Goal: Task Accomplishment & Management: Manage account settings

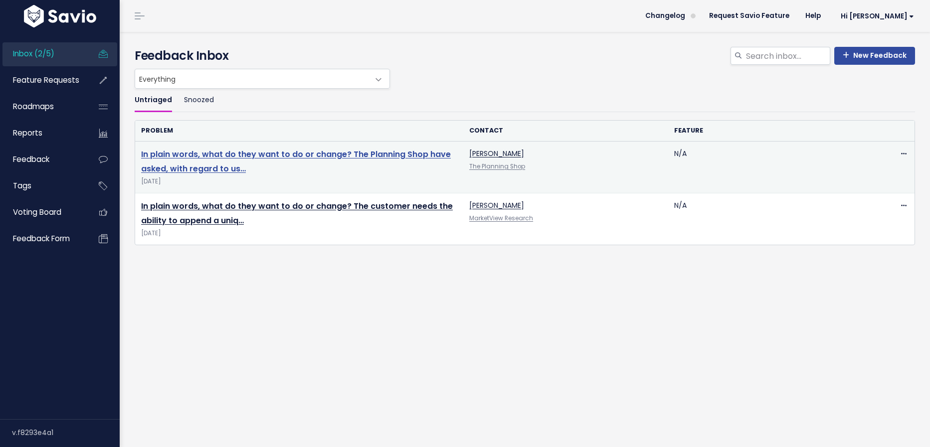
click at [233, 155] on link "In plain words, what do they want to do or change? The Planning Shop have asked…" at bounding box center [296, 162] width 310 height 26
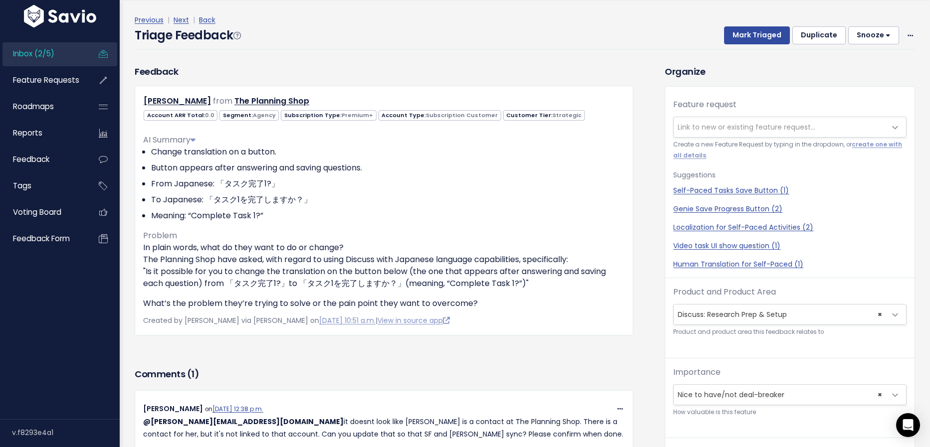
click at [721, 130] on span "Link to new or existing feature request..." at bounding box center [746, 127] width 138 height 10
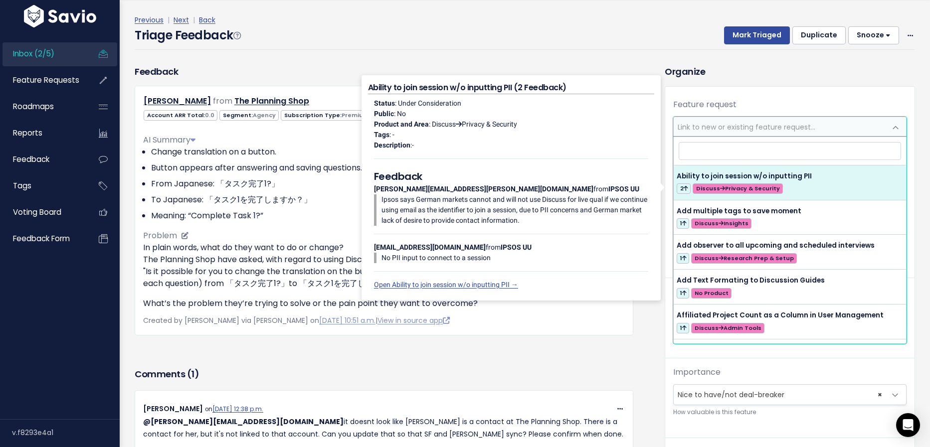
click at [185, 194] on li "To Japanese: 「タスク1を完了しますか？」" at bounding box center [387, 200] width 473 height 12
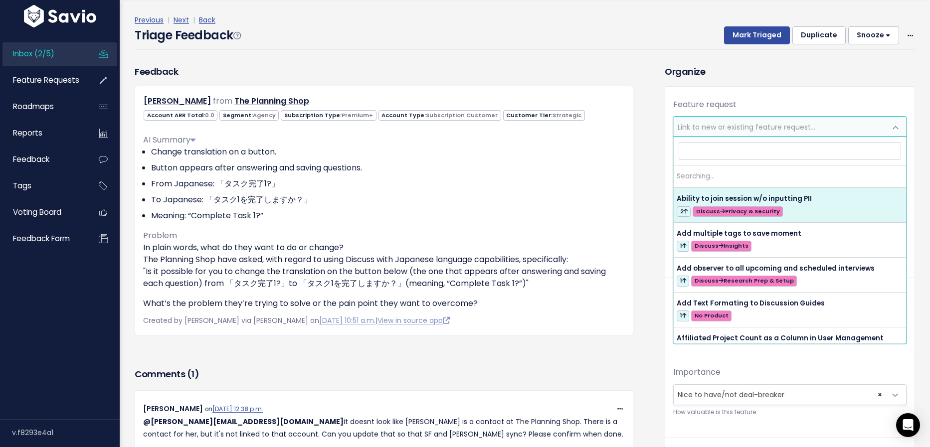
click at [719, 127] on span "Link to new or existing feature request..." at bounding box center [746, 127] width 138 height 10
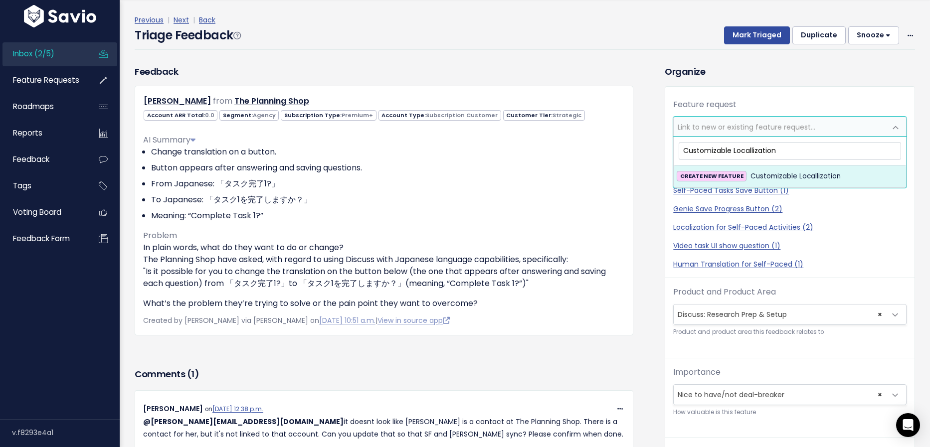
type input "Customizable Locallization"
click at [780, 178] on span "Customizable Locallization" at bounding box center [795, 176] width 90 height 12
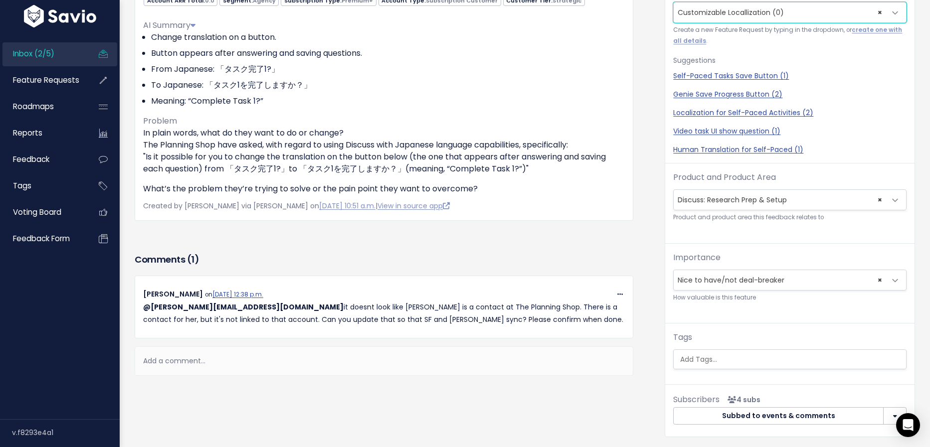
scroll to position [185, 0]
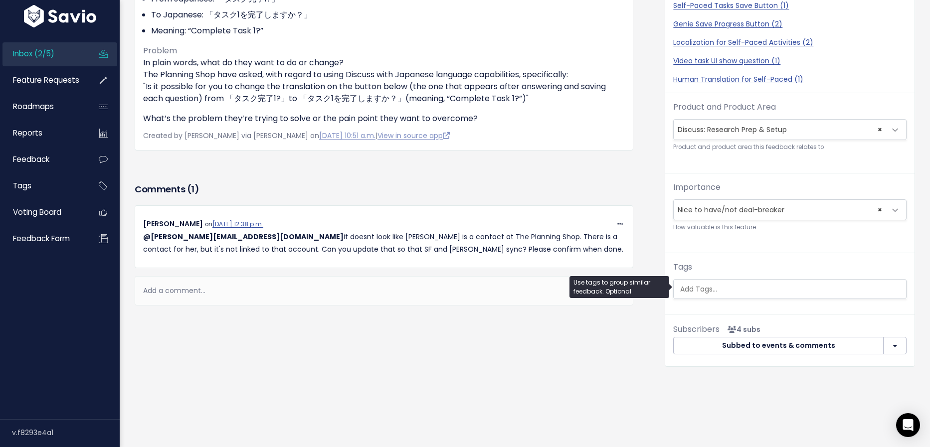
click at [729, 294] on ul at bounding box center [789, 289] width 232 height 19
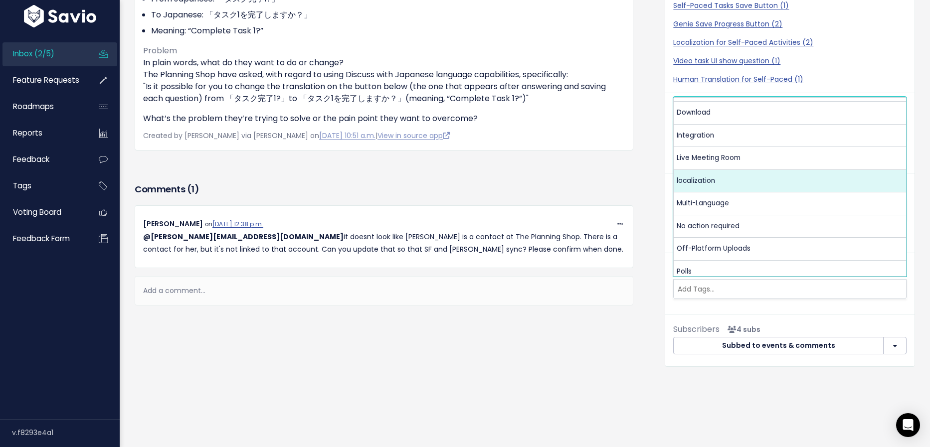
scroll to position [185, 0]
select select "13788"
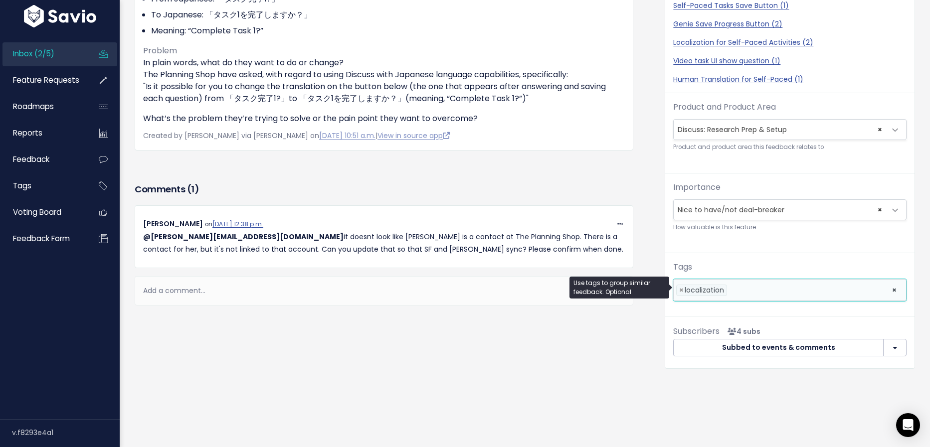
click at [738, 288] on li at bounding box center [806, 290] width 155 height 10
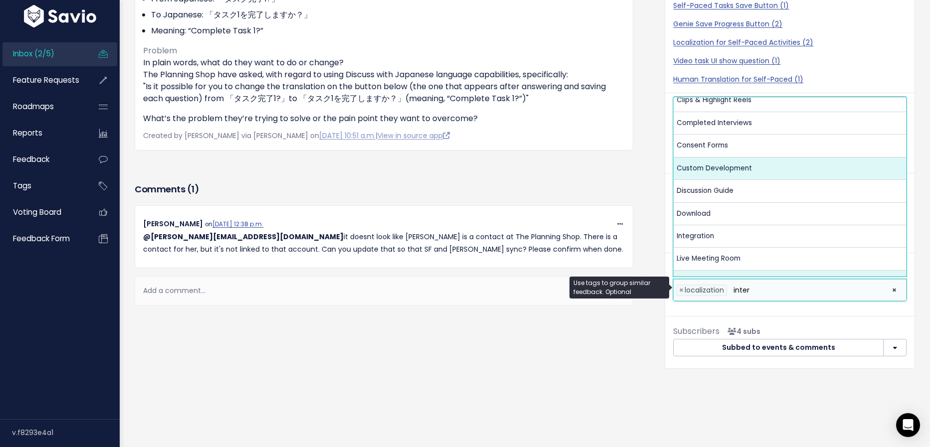
scroll to position [0, 0]
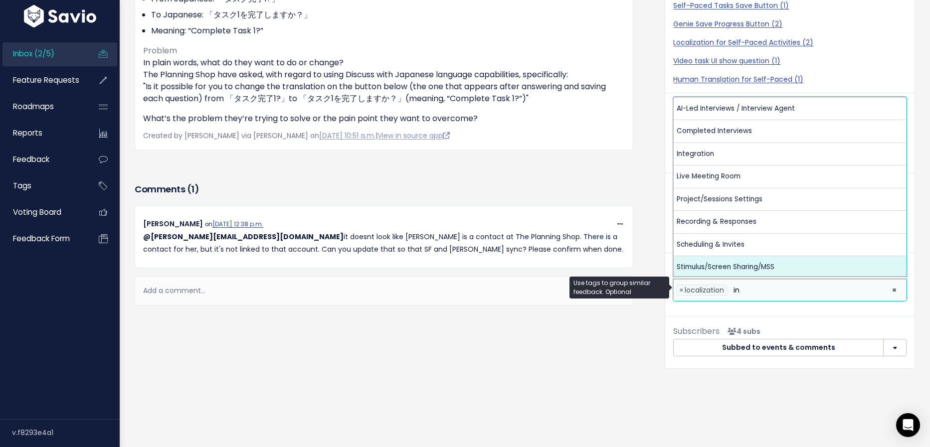
type input "i"
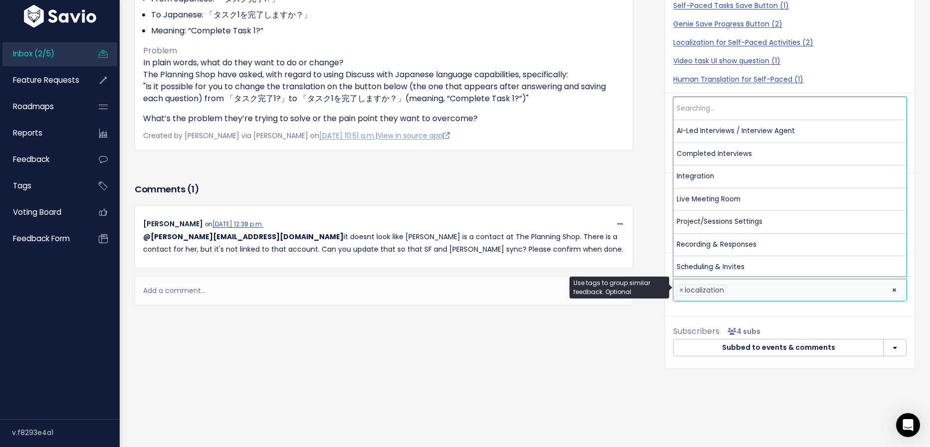
scroll to position [159, 0]
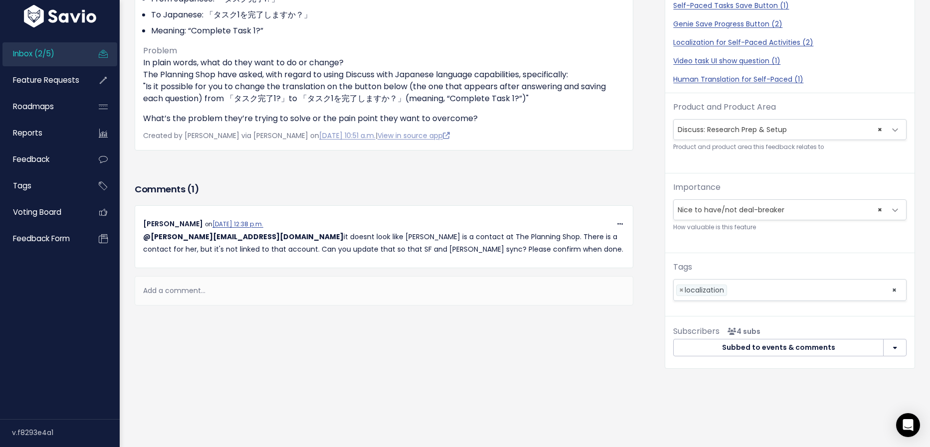
click at [567, 321] on div "Comments ( 1 ) Copy Link Quote Reply Edit Delete Cristina Jaffery on Sept. 10, …" at bounding box center [383, 257] width 513 height 155
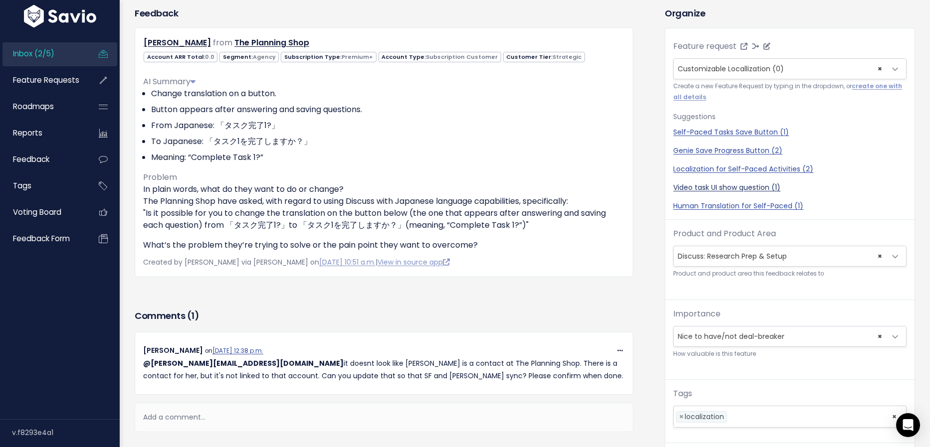
scroll to position [0, 0]
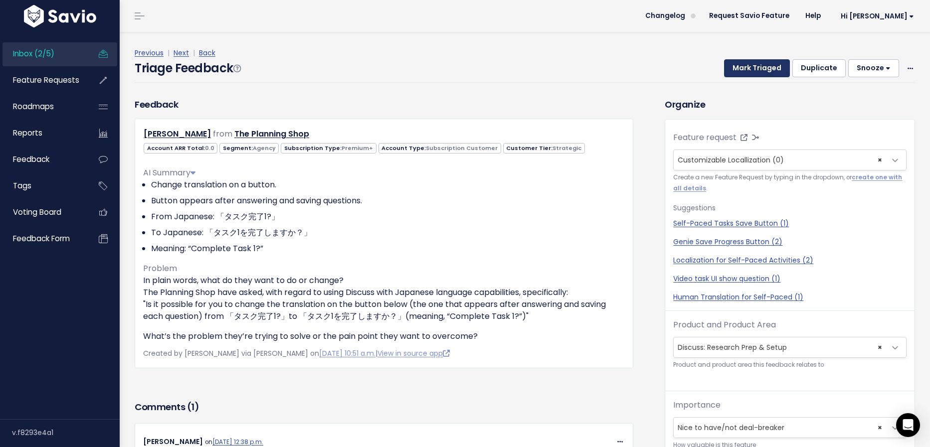
click at [765, 67] on button "Mark Triaged" at bounding box center [757, 68] width 66 height 18
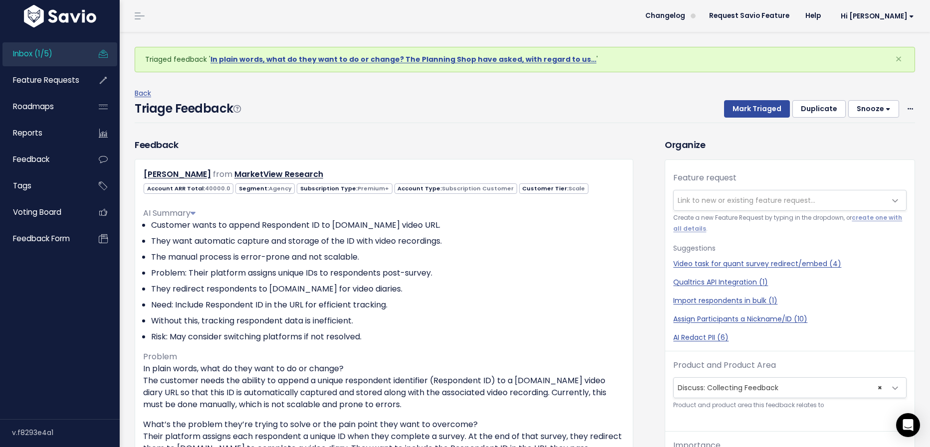
click at [869, 114] on button "Snooze" at bounding box center [873, 109] width 51 height 18
click at [874, 190] on button "14 days" at bounding box center [878, 190] width 72 height 19
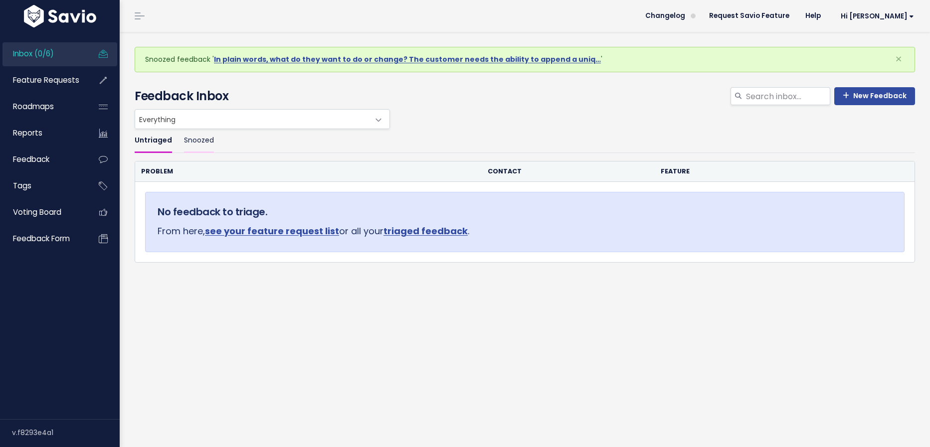
click at [192, 145] on link "Snoozed" at bounding box center [199, 140] width 30 height 23
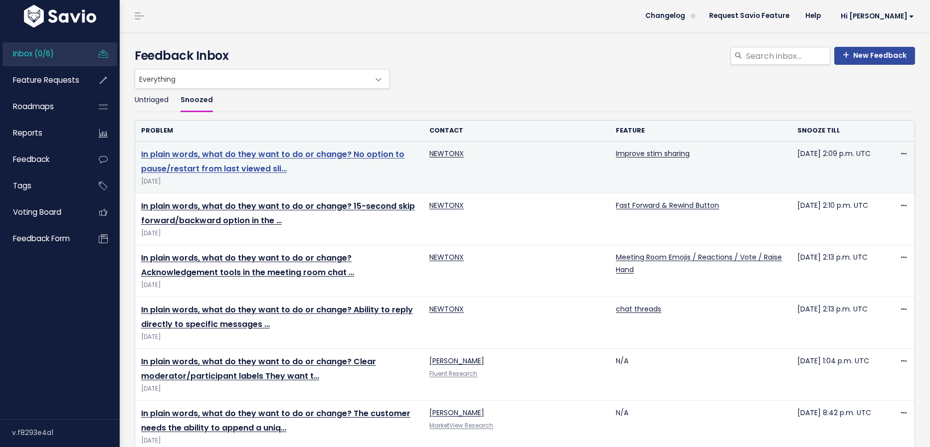
click at [211, 164] on link "In plain words, what do they want to do or change? No option to pause/restart f…" at bounding box center [272, 162] width 263 height 26
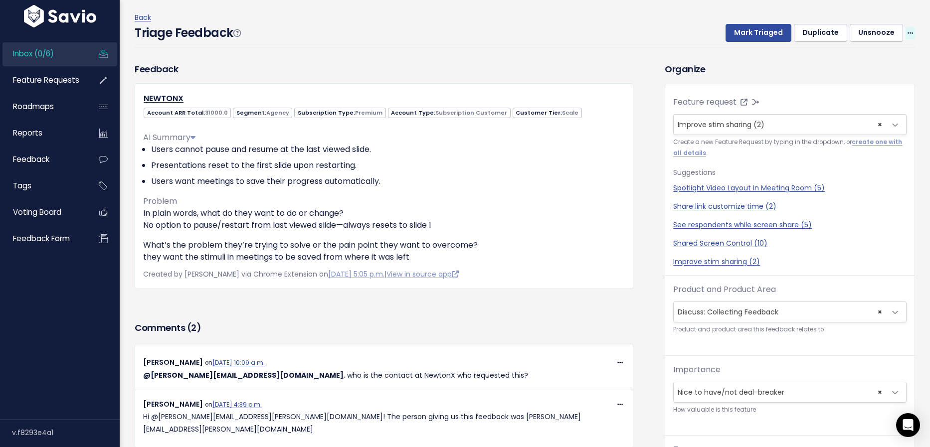
click at [912, 34] on icon at bounding box center [909, 33] width 5 height 6
click at [872, 51] on link "Edit" at bounding box center [870, 60] width 72 height 19
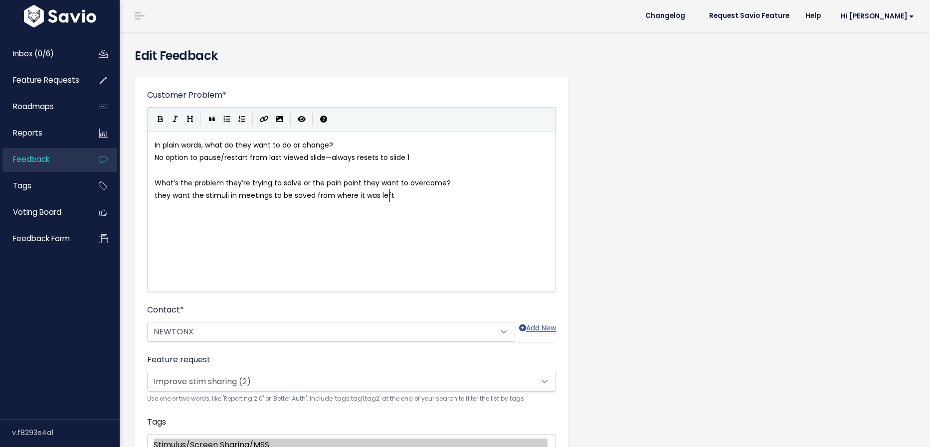
scroll to position [0, 0]
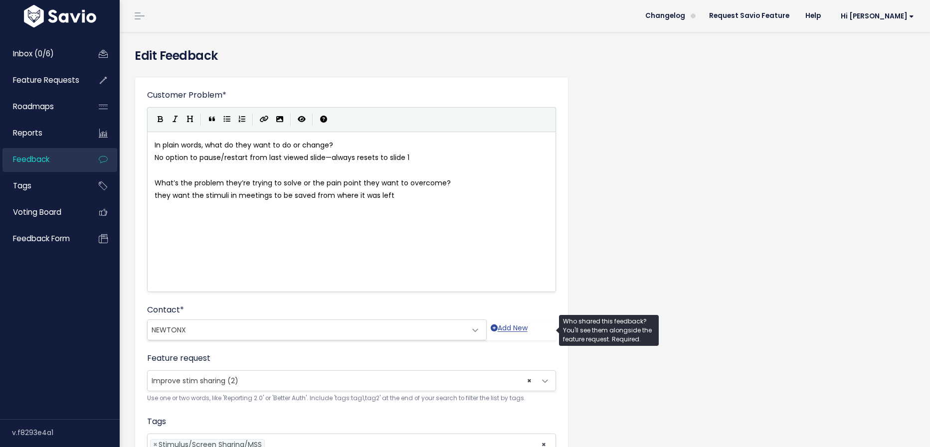
click at [199, 330] on span "NEWTONX" at bounding box center [307, 330] width 318 height 20
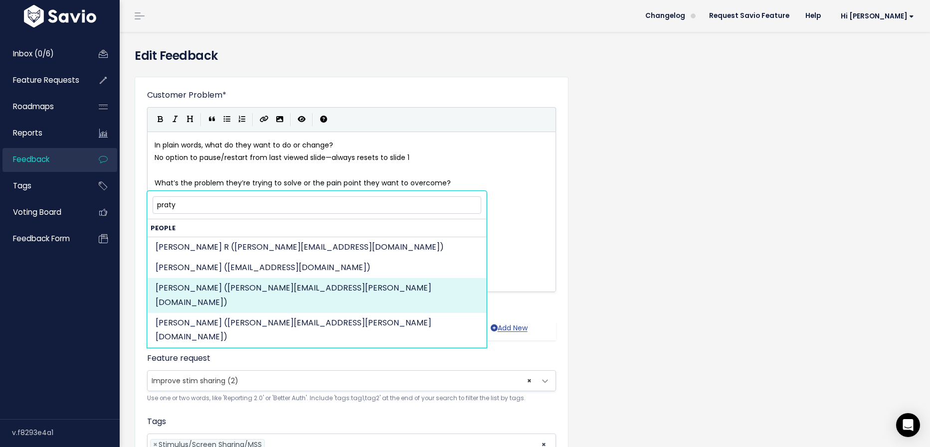
type input "praty"
select select "87841585"
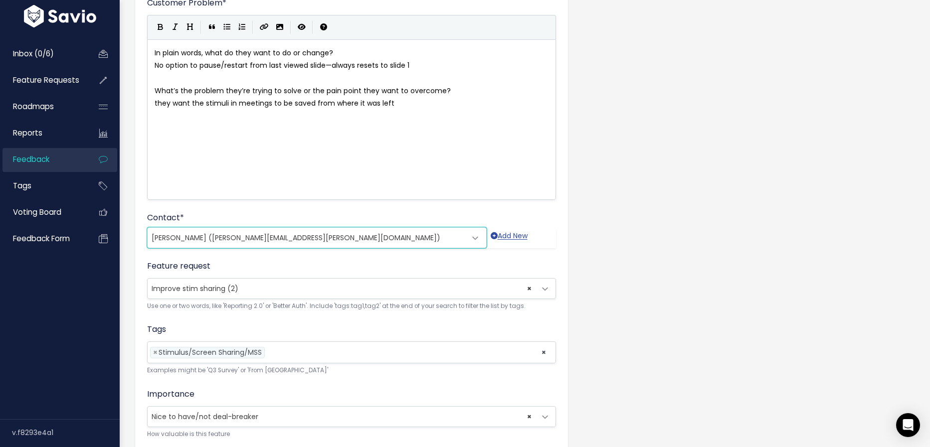
scroll to position [226, 0]
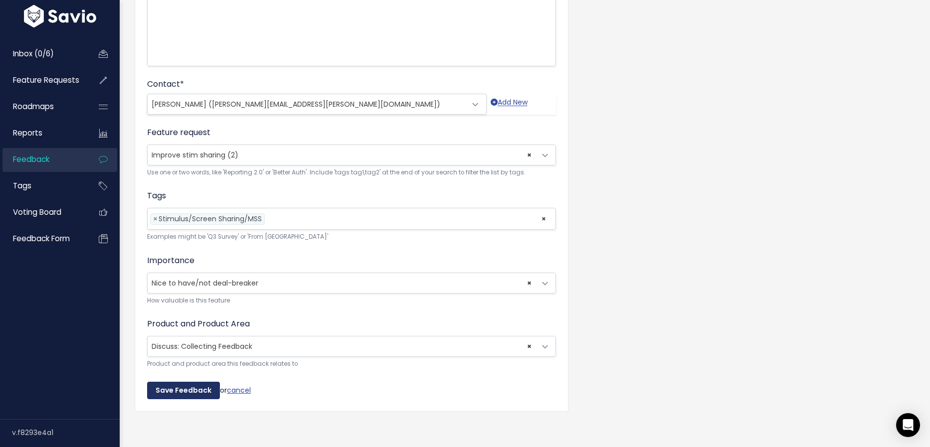
click at [194, 384] on input "Save Feedback" at bounding box center [183, 391] width 73 height 18
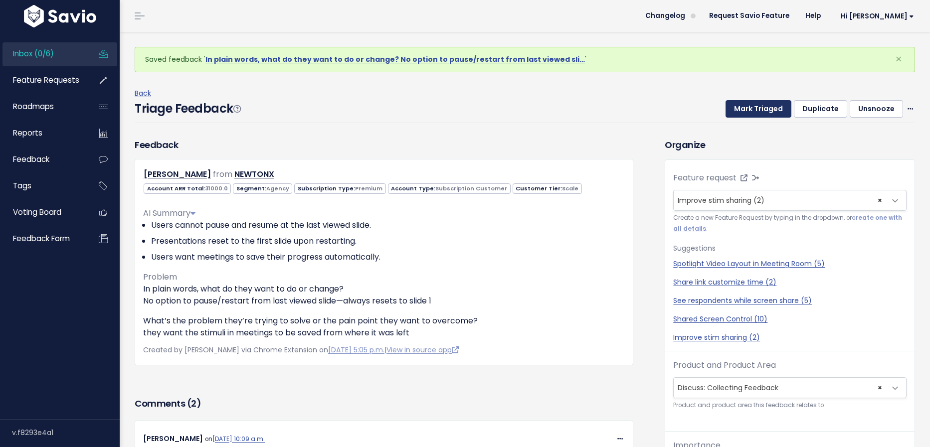
click at [773, 110] on button "Mark Triaged" at bounding box center [758, 109] width 66 height 18
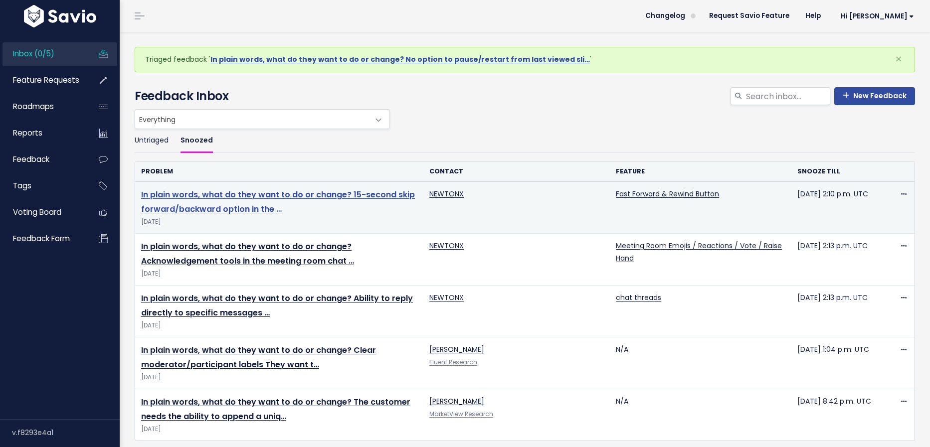
click at [307, 192] on link "In plain words, what do they want to do or change? 15-second skip forward/backw…" at bounding box center [278, 202] width 274 height 26
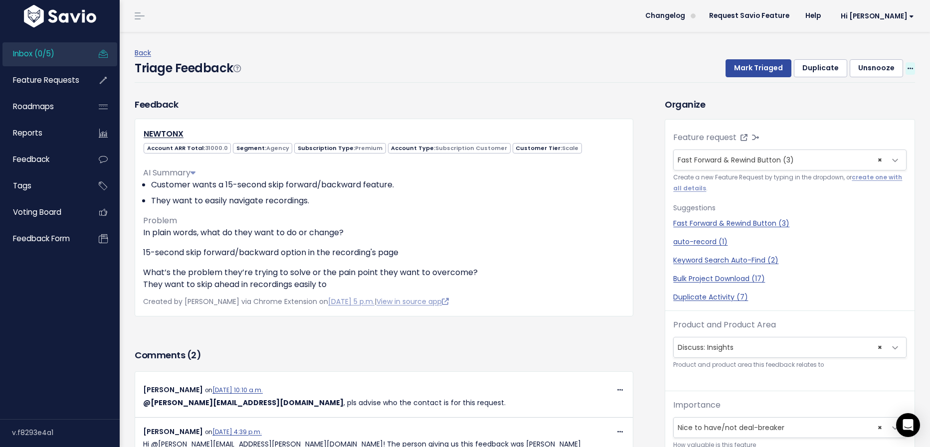
click at [911, 67] on icon at bounding box center [909, 69] width 5 height 6
click at [852, 91] on link "Edit" at bounding box center [870, 95] width 72 height 19
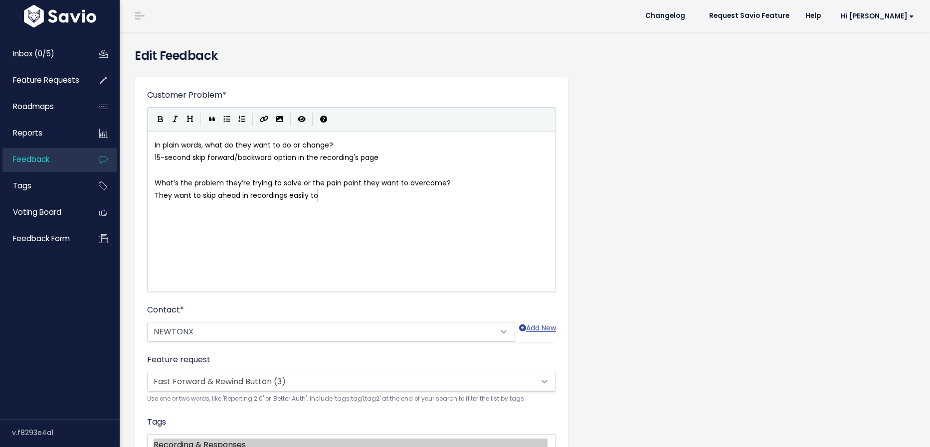
scroll to position [0, 0]
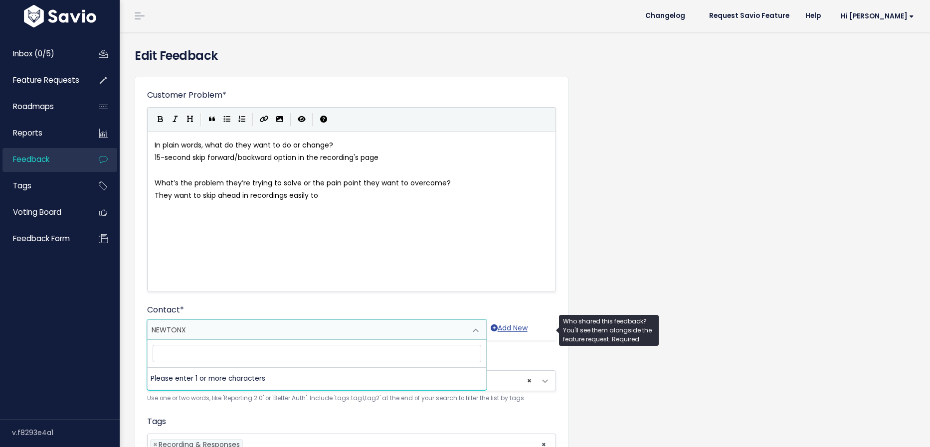
click at [231, 331] on span "NEWTONX" at bounding box center [307, 330] width 318 height 20
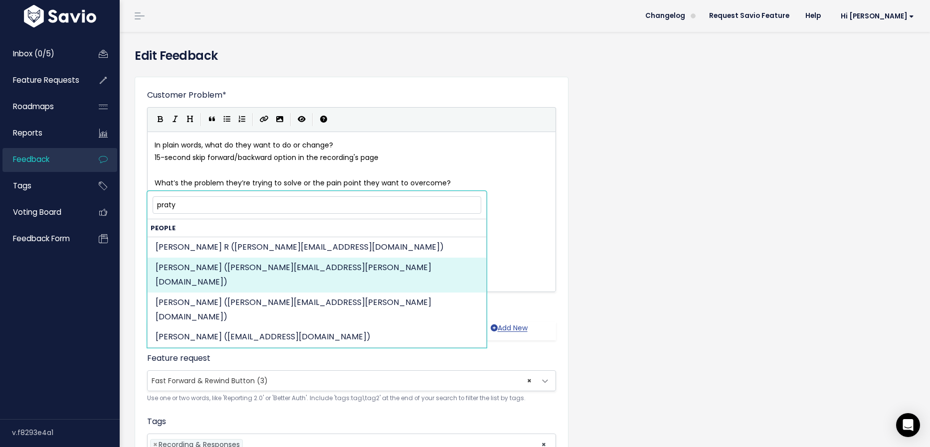
type input "praty"
select select "87841585"
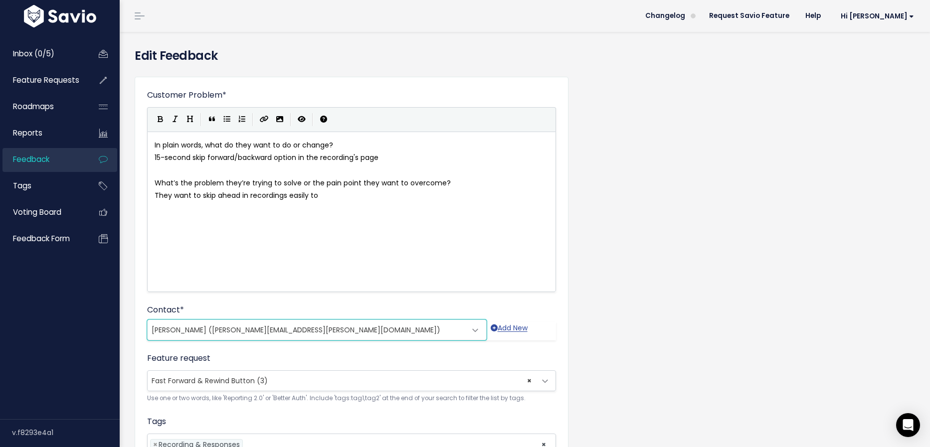
scroll to position [226, 0]
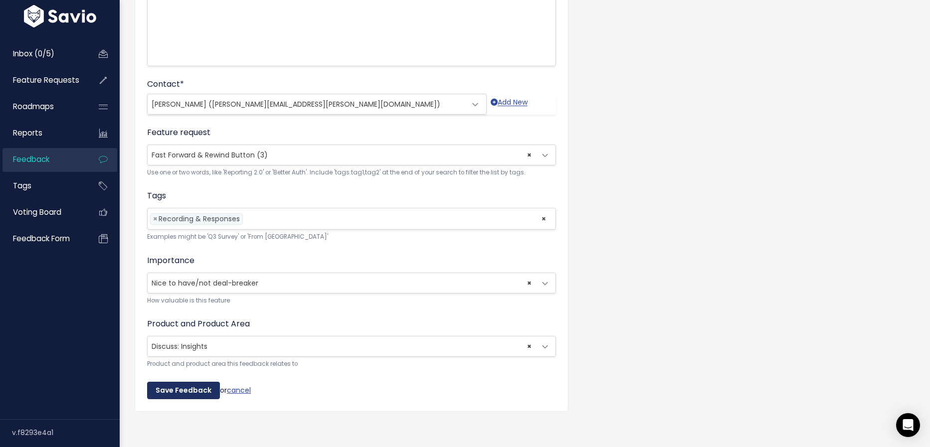
click at [203, 386] on input "Save Feedback" at bounding box center [183, 391] width 73 height 18
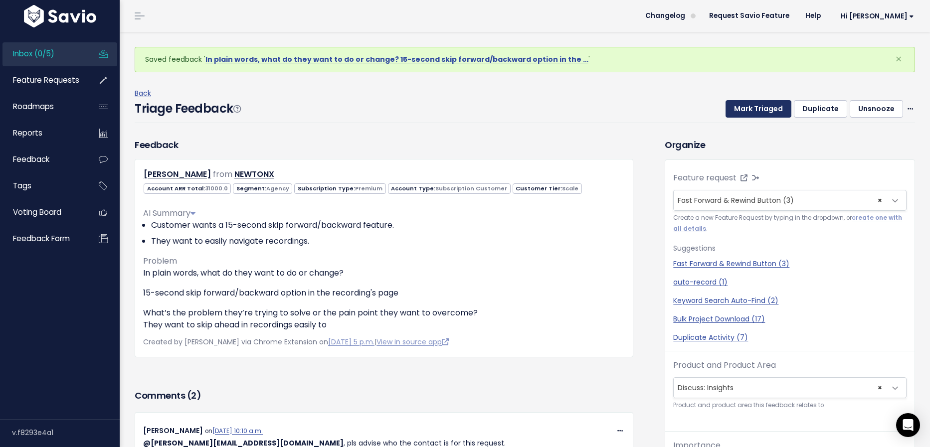
click at [758, 111] on button "Mark Triaged" at bounding box center [758, 109] width 66 height 18
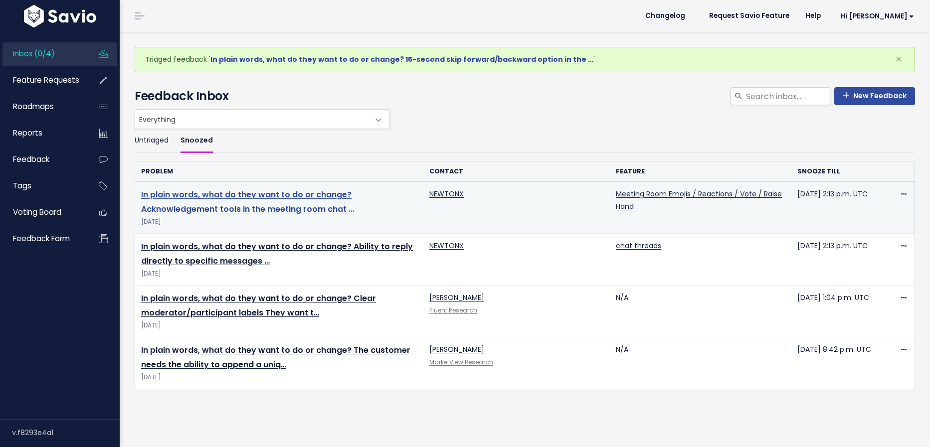
click at [297, 204] on link "In plain words, what do they want to do or change? Acknowledgement tools in the…" at bounding box center [247, 202] width 213 height 26
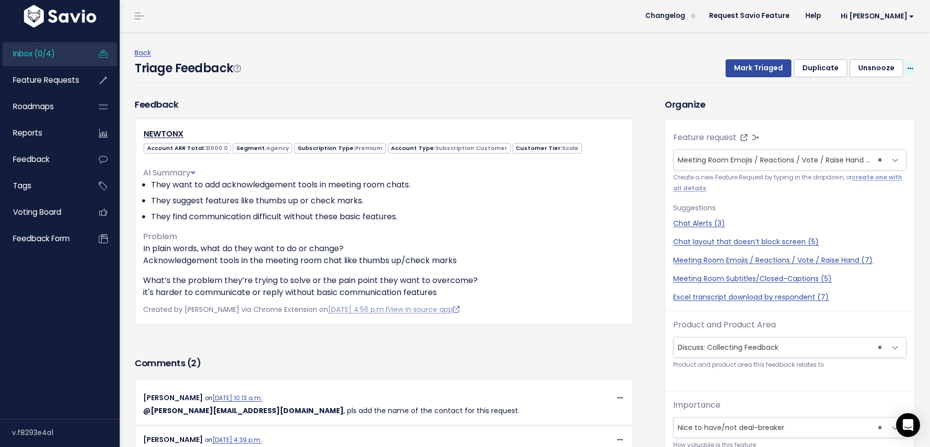
click at [912, 68] on icon at bounding box center [909, 69] width 5 height 6
click at [885, 90] on link "Edit" at bounding box center [870, 95] width 72 height 19
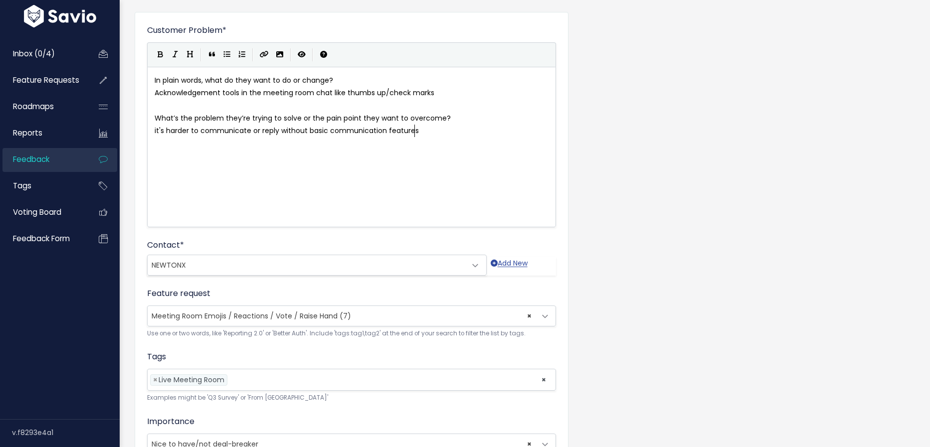
scroll to position [68, 0]
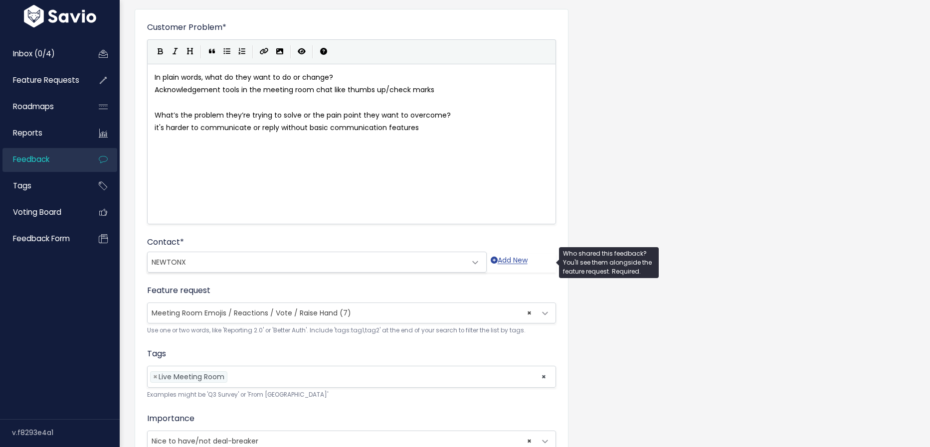
click at [265, 259] on span "NEWTONX" at bounding box center [307, 262] width 318 height 20
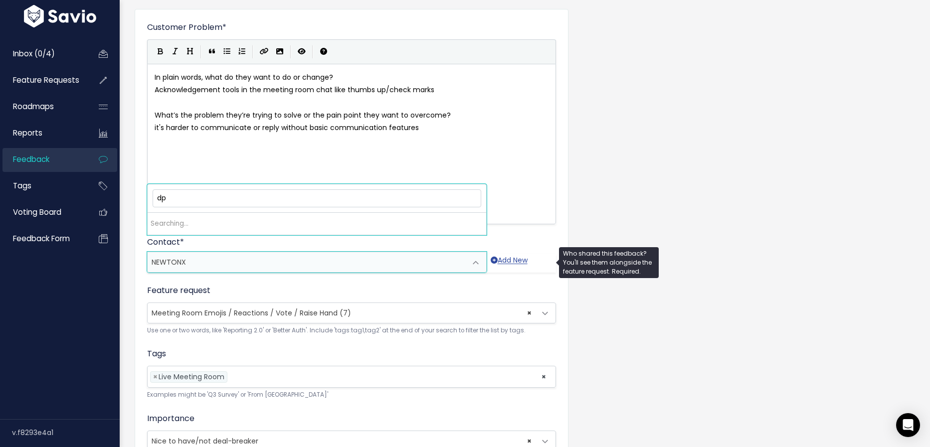
type input "d"
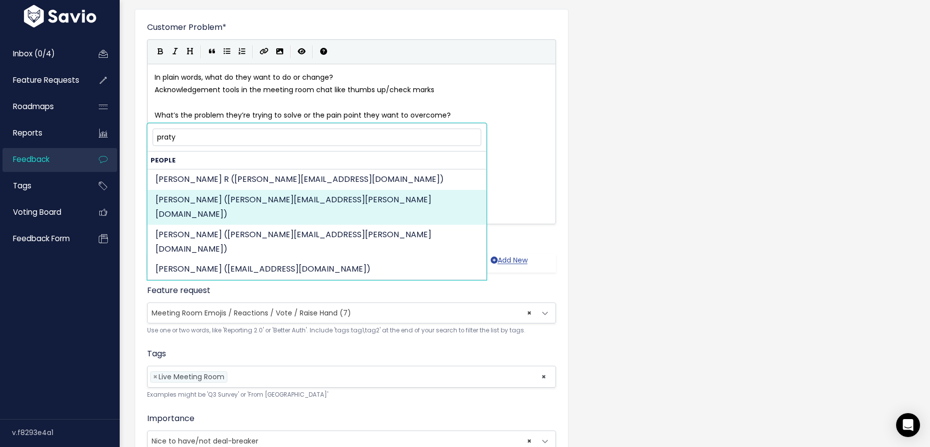
type input "praty"
select select "87841585"
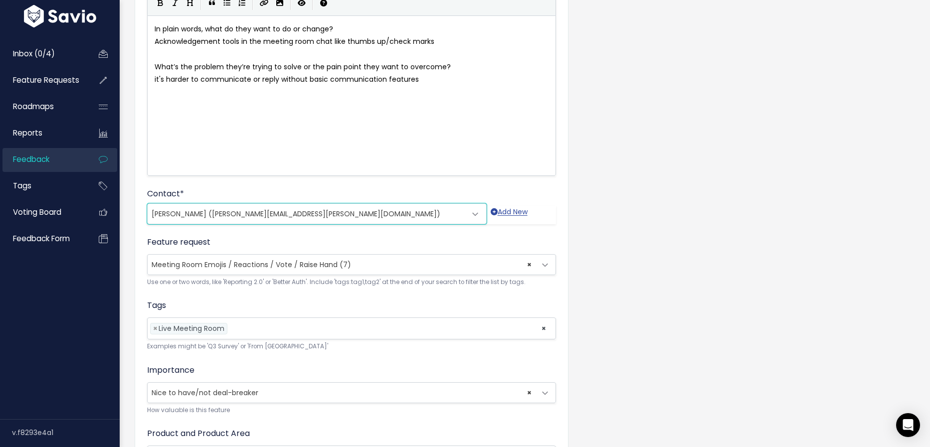
scroll to position [226, 0]
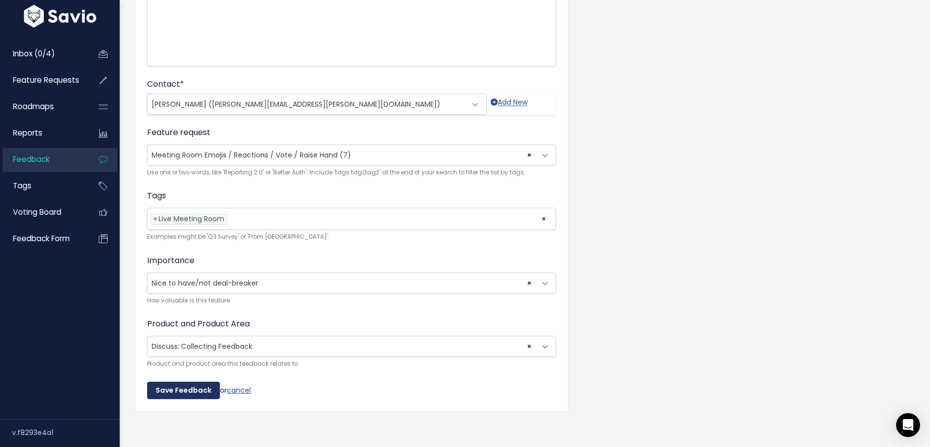
click at [207, 392] on input "Save Feedback" at bounding box center [183, 391] width 73 height 18
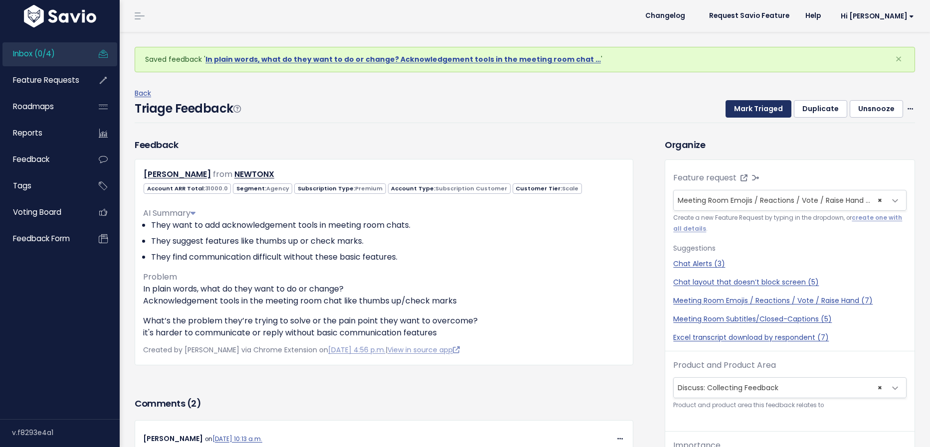
click at [772, 114] on button "Mark Triaged" at bounding box center [758, 109] width 66 height 18
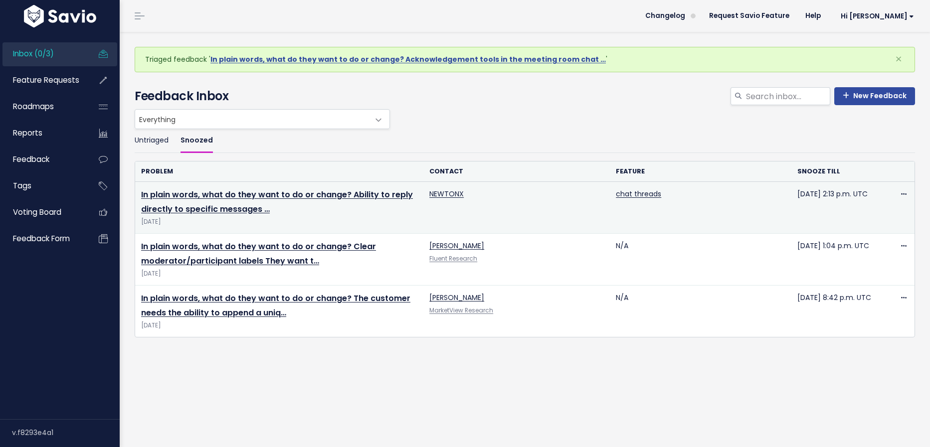
click at [193, 200] on td "In plain words, what do they want to do or change? Ability to reply directly to…" at bounding box center [279, 208] width 288 height 52
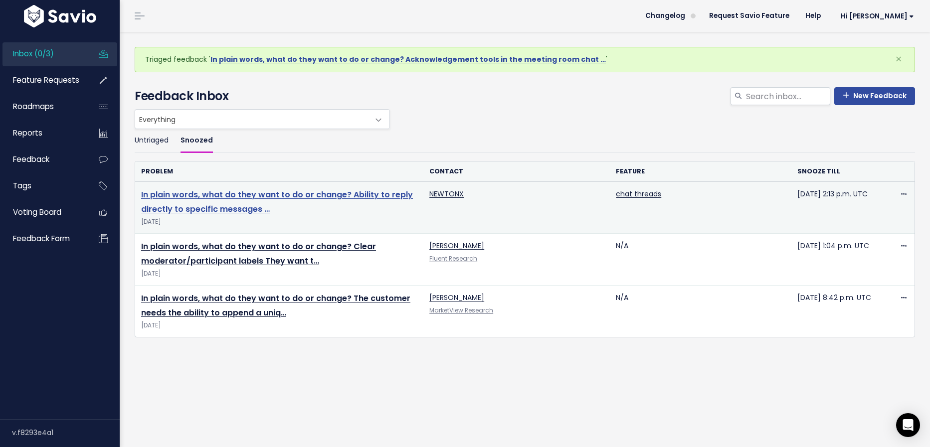
click at [215, 190] on link "In plain words, what do they want to do or change? Ability to reply directly to…" at bounding box center [277, 202] width 272 height 26
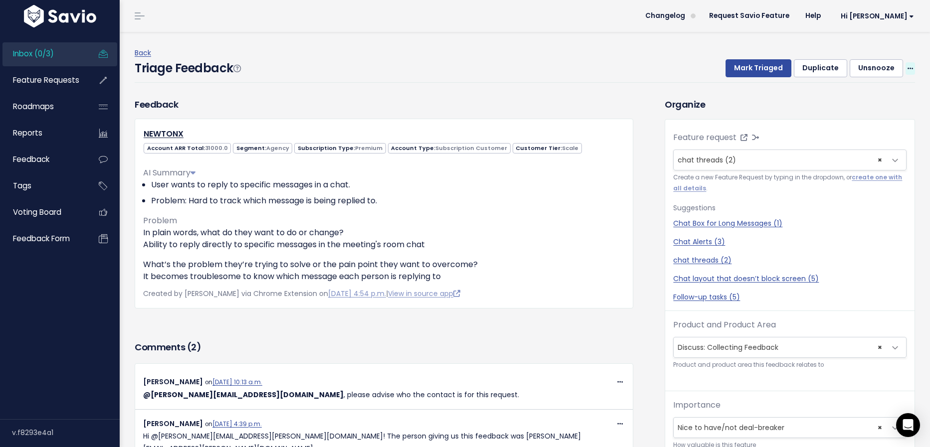
click at [908, 68] on icon at bounding box center [909, 69] width 5 height 6
click at [862, 96] on link "Edit" at bounding box center [870, 95] width 72 height 19
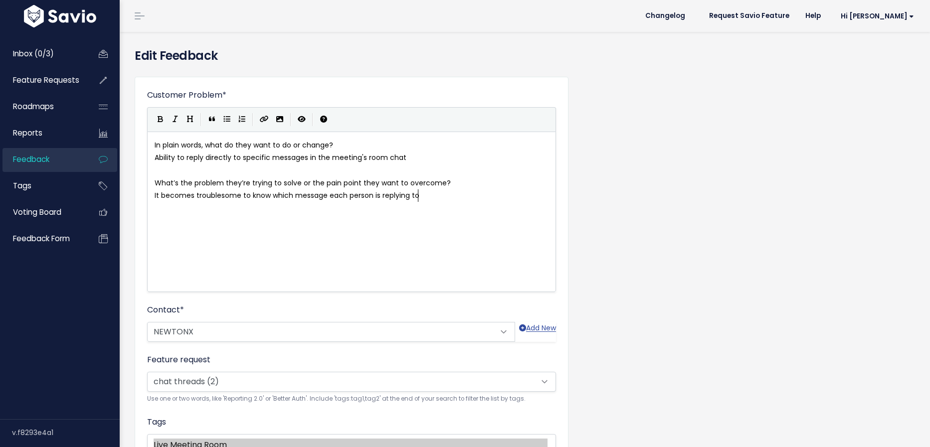
scroll to position [0, 0]
click at [244, 331] on span "NEWTONX" at bounding box center [307, 330] width 318 height 20
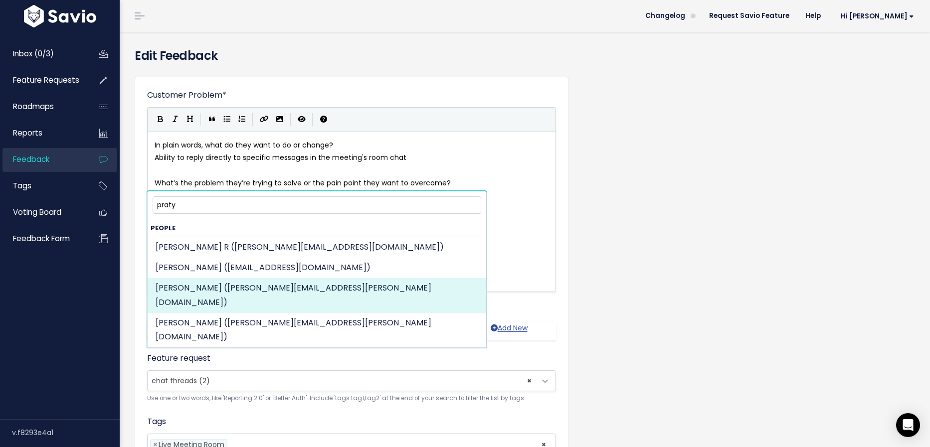
type input "praty"
select select "87841585"
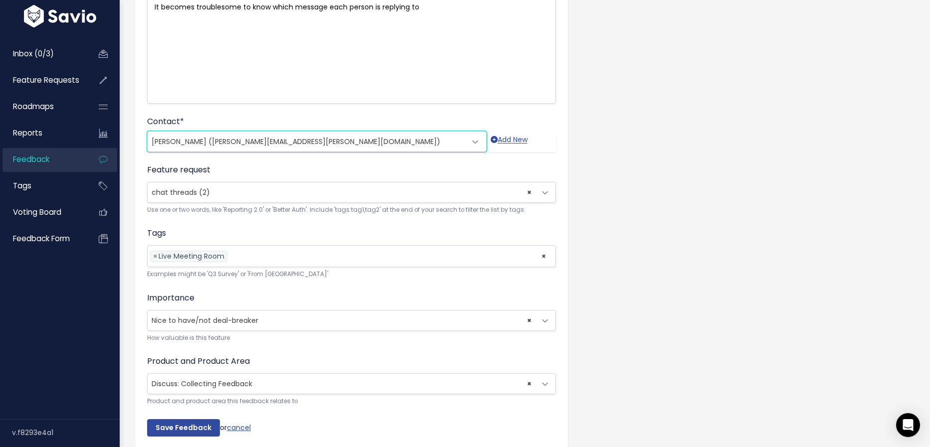
scroll to position [226, 0]
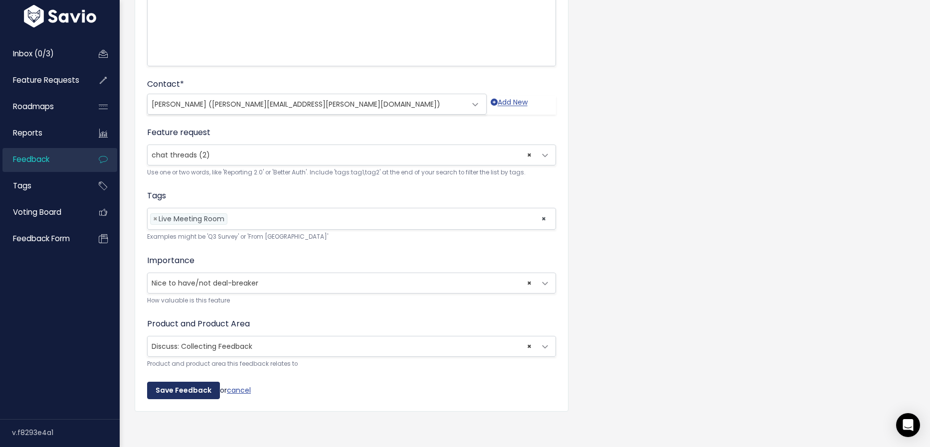
click at [195, 393] on input "Save Feedback" at bounding box center [183, 391] width 73 height 18
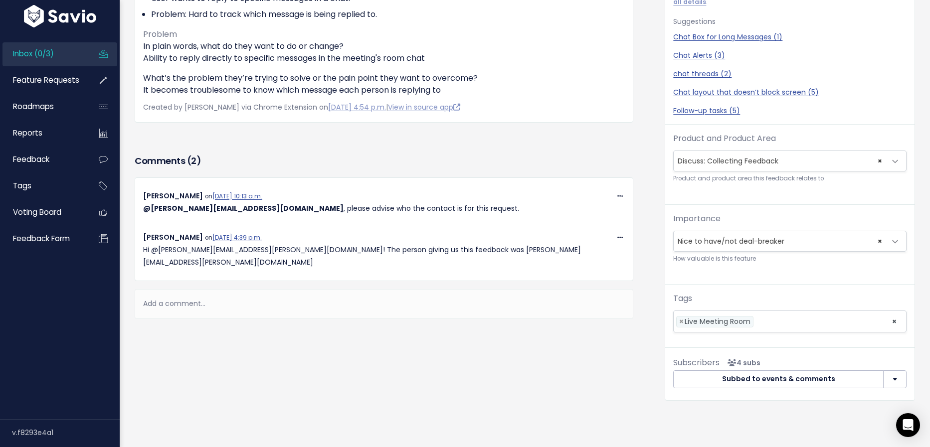
click at [730, 162] on span "× Discuss: Collecting Feedback" at bounding box center [779, 161] width 212 height 20
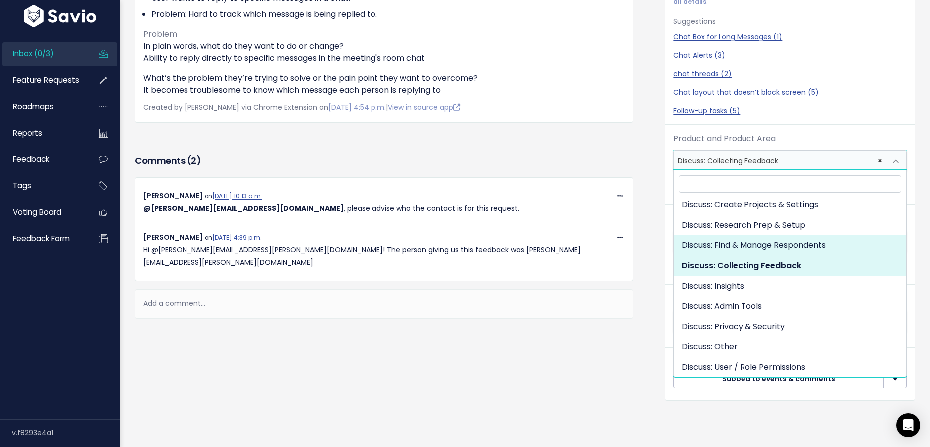
scroll to position [62, 0]
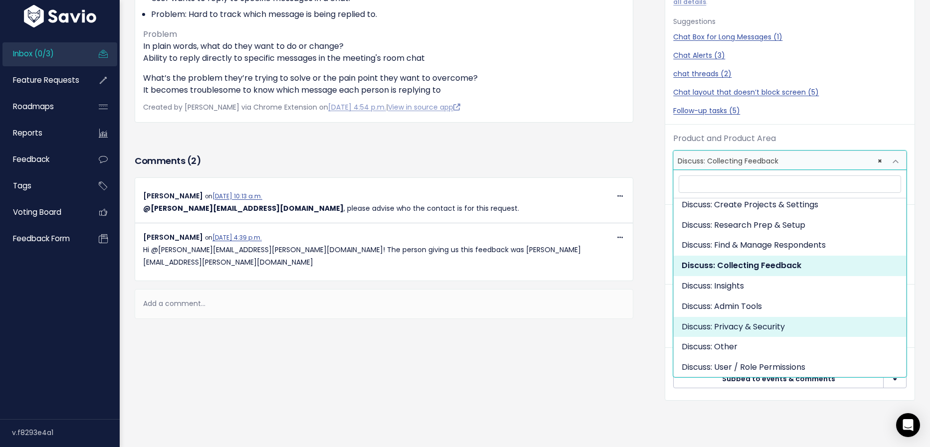
click at [523, 370] on div "Feedback Pratyaksh Parmar from NEWTONX" at bounding box center [392, 163] width 530 height 504
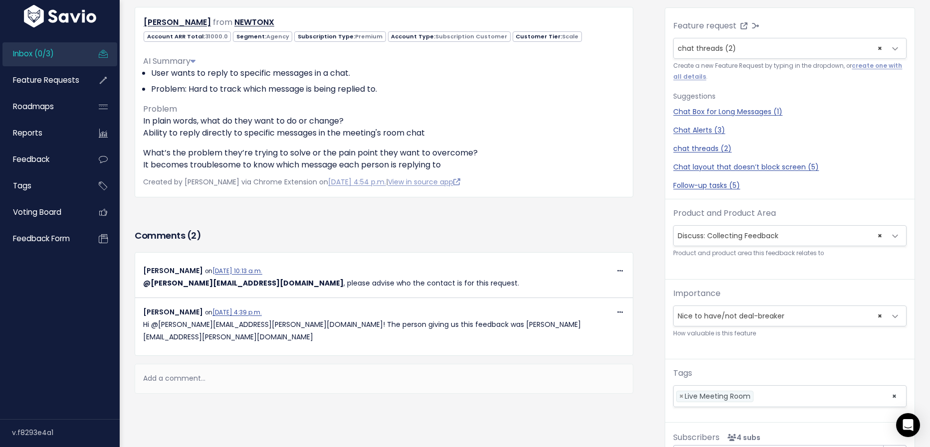
scroll to position [0, 0]
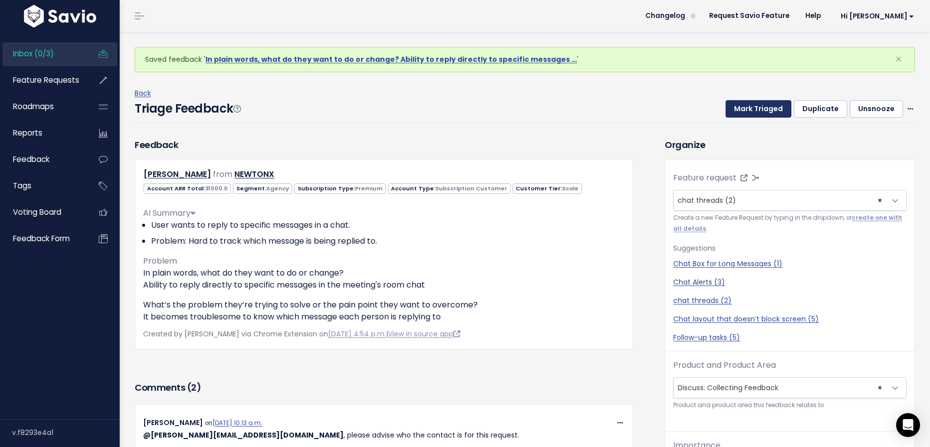
click at [782, 112] on button "Mark Triaged" at bounding box center [758, 109] width 66 height 18
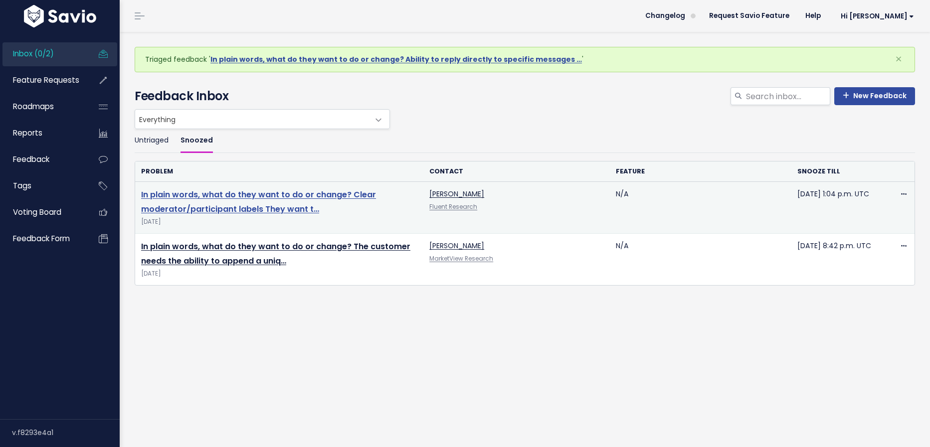
click at [299, 195] on link "In plain words, what do they want to do or change? Clear moderator/participant …" at bounding box center [258, 202] width 235 height 26
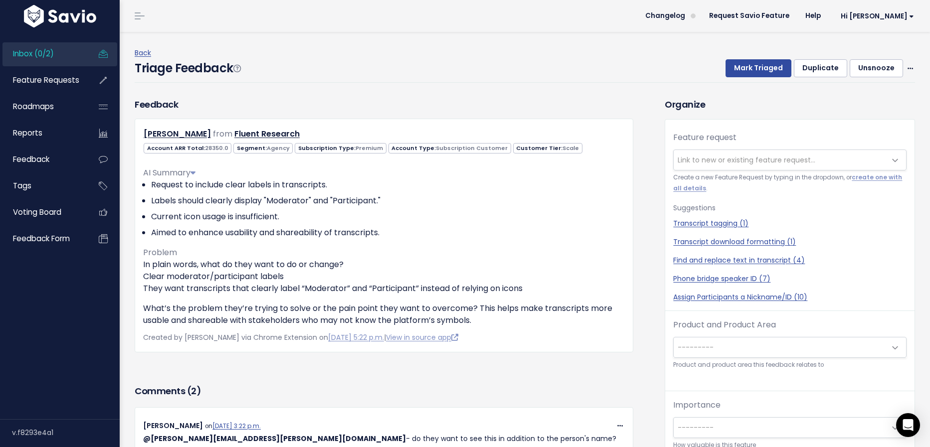
click at [71, 58] on link "Inbox (0/2)" at bounding box center [42, 53] width 80 height 23
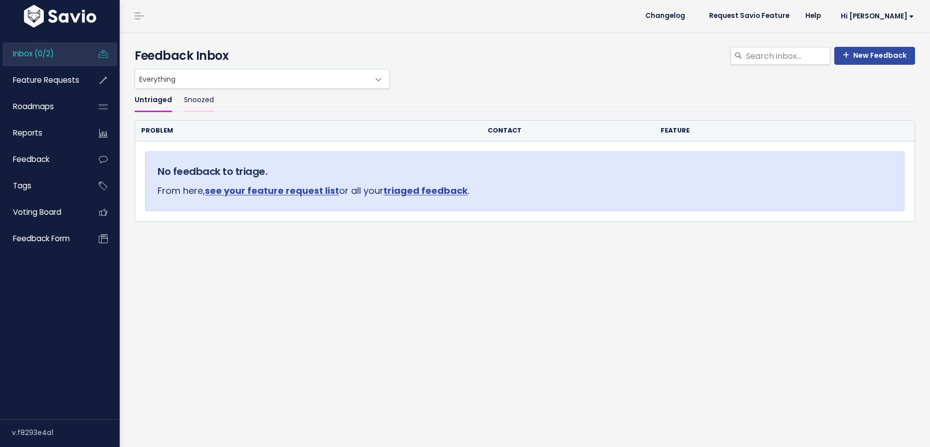
click at [200, 97] on link "Snoozed" at bounding box center [199, 100] width 30 height 23
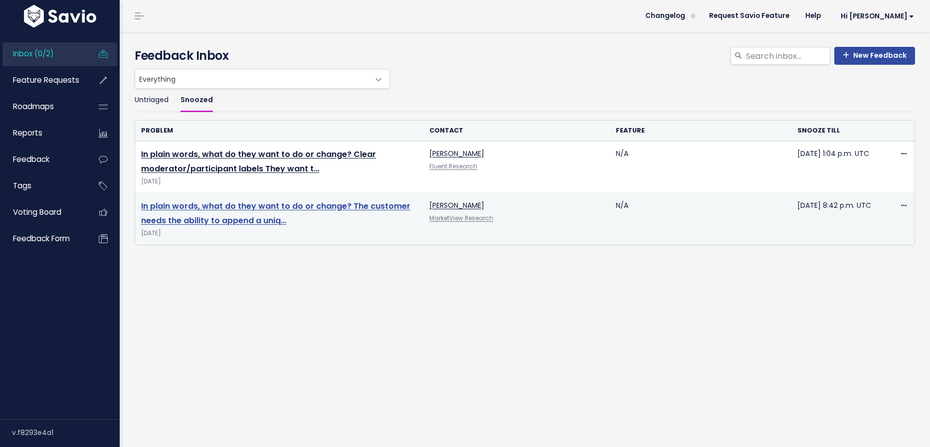
click at [250, 221] on link "In plain words, what do they want to do or change? The customer needs the abili…" at bounding box center [275, 213] width 269 height 26
